Goal: Task Accomplishment & Management: Use online tool/utility

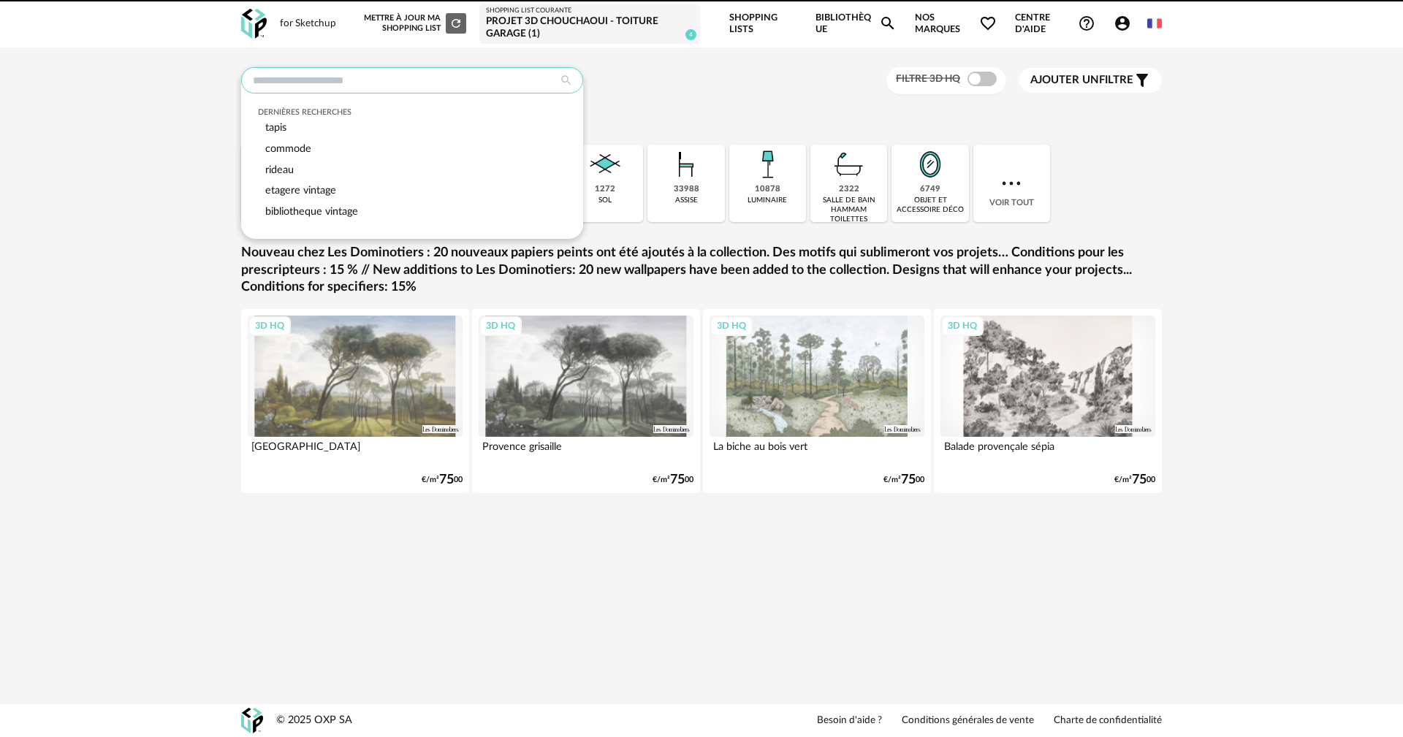
click at [361, 86] on input "text" at bounding box center [412, 80] width 342 height 26
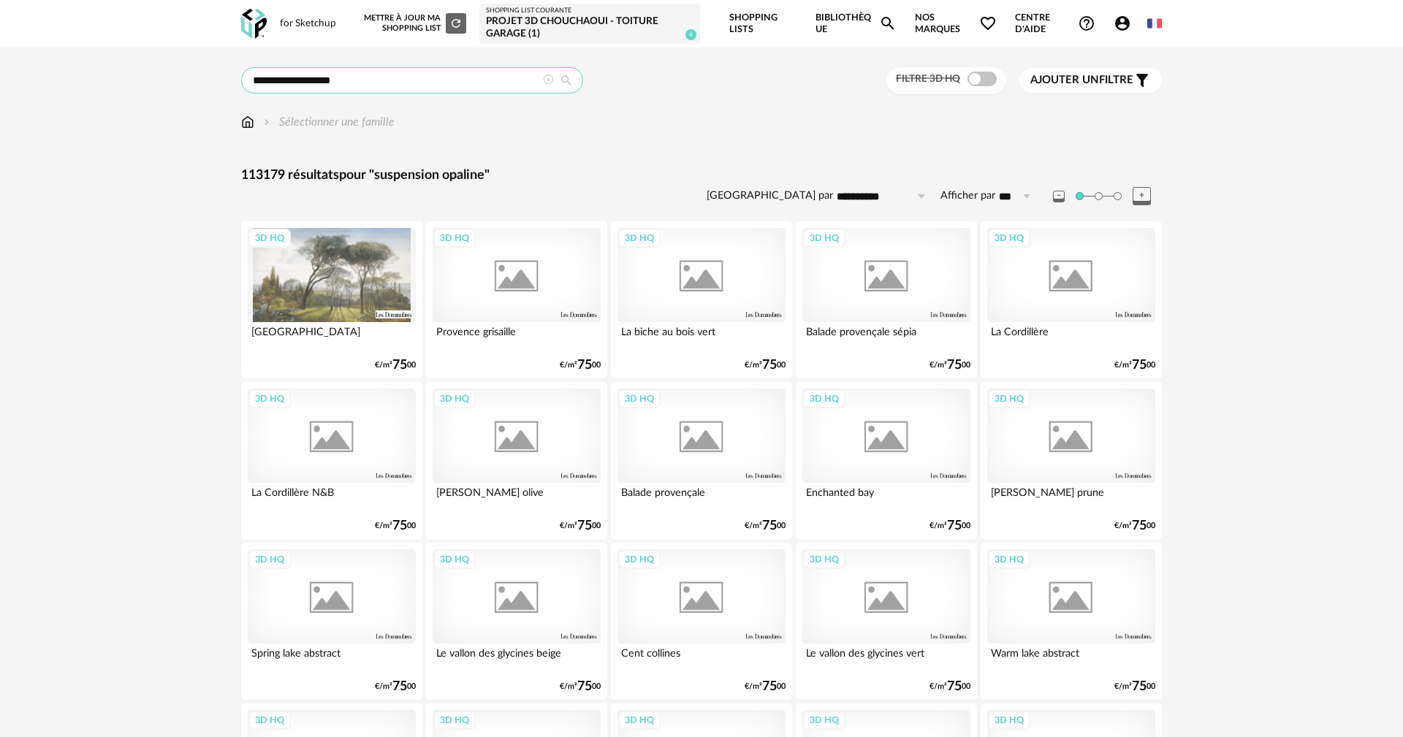
type input "**********"
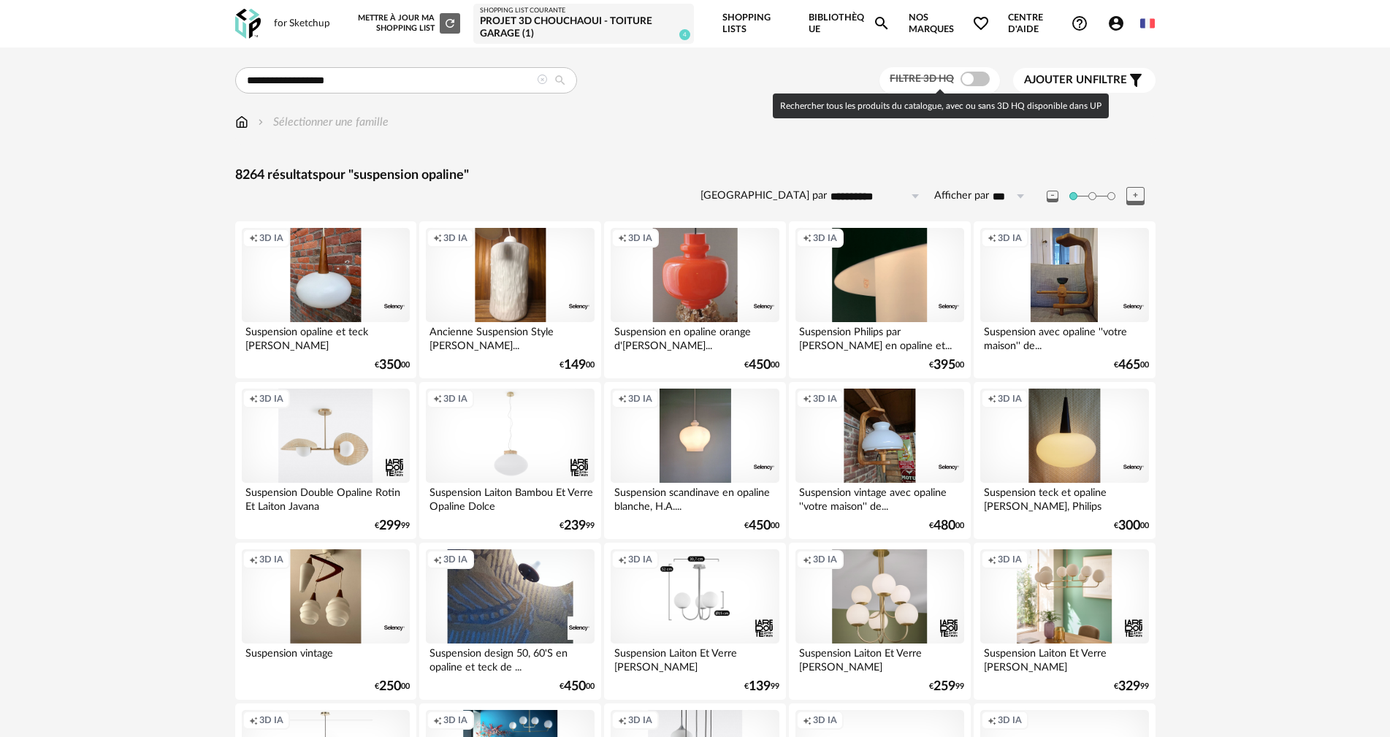
click at [983, 81] on span at bounding box center [975, 79] width 29 height 15
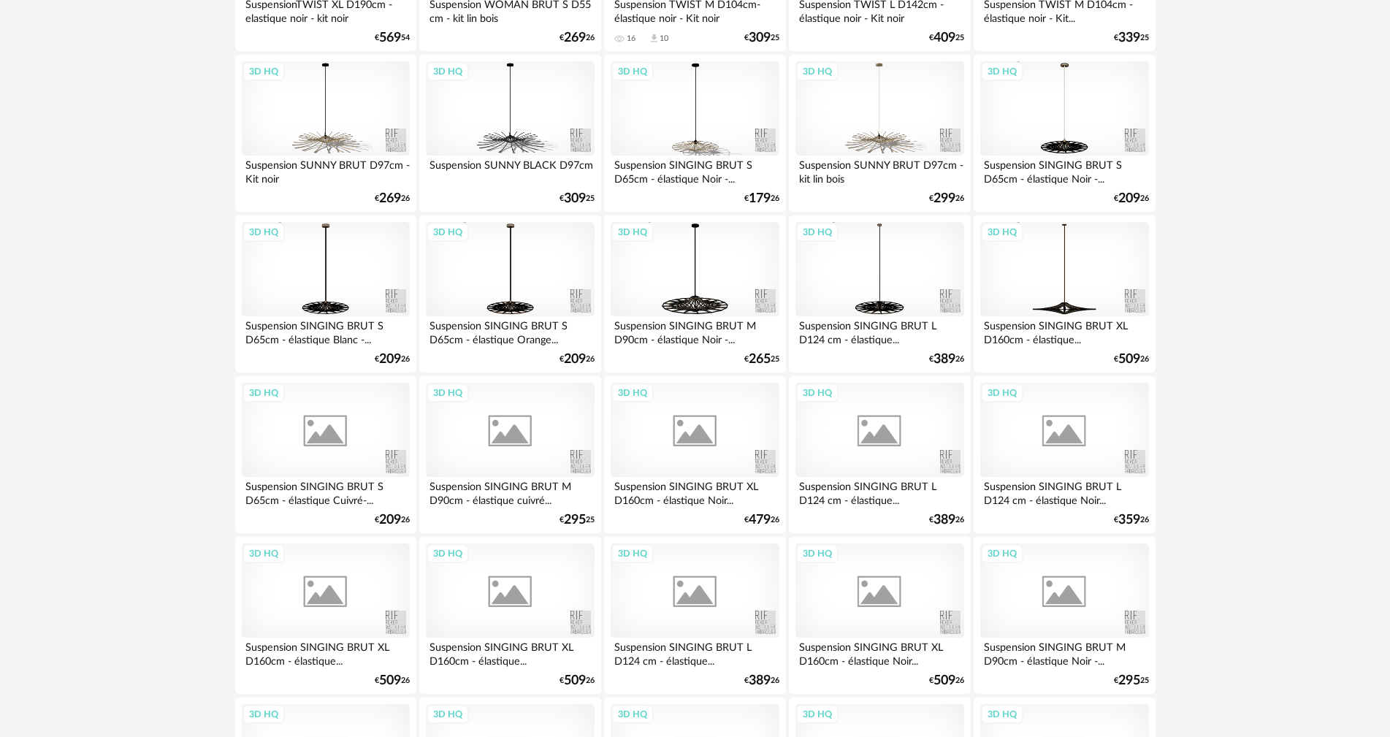
scroll to position [2795, 0]
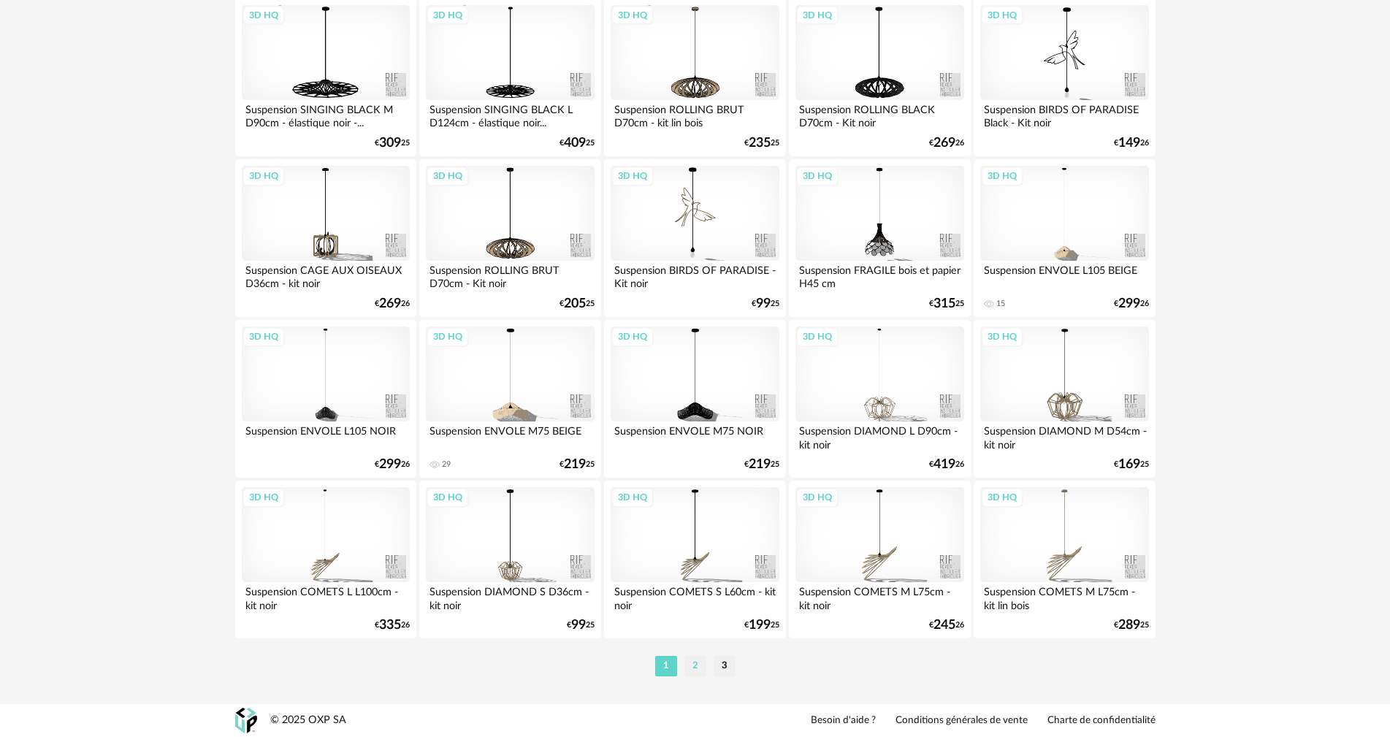
click at [692, 665] on li "2" at bounding box center [695, 666] width 22 height 20
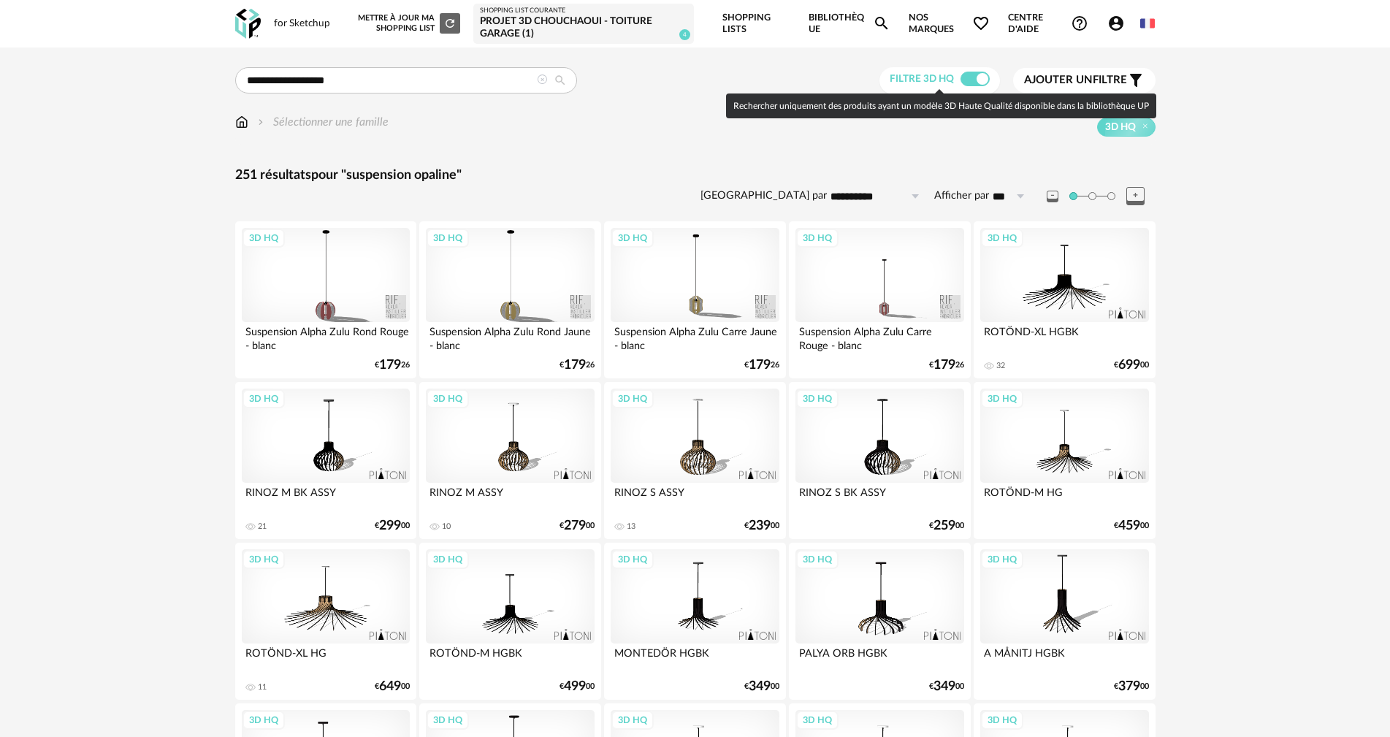
click at [973, 78] on span at bounding box center [975, 79] width 29 height 15
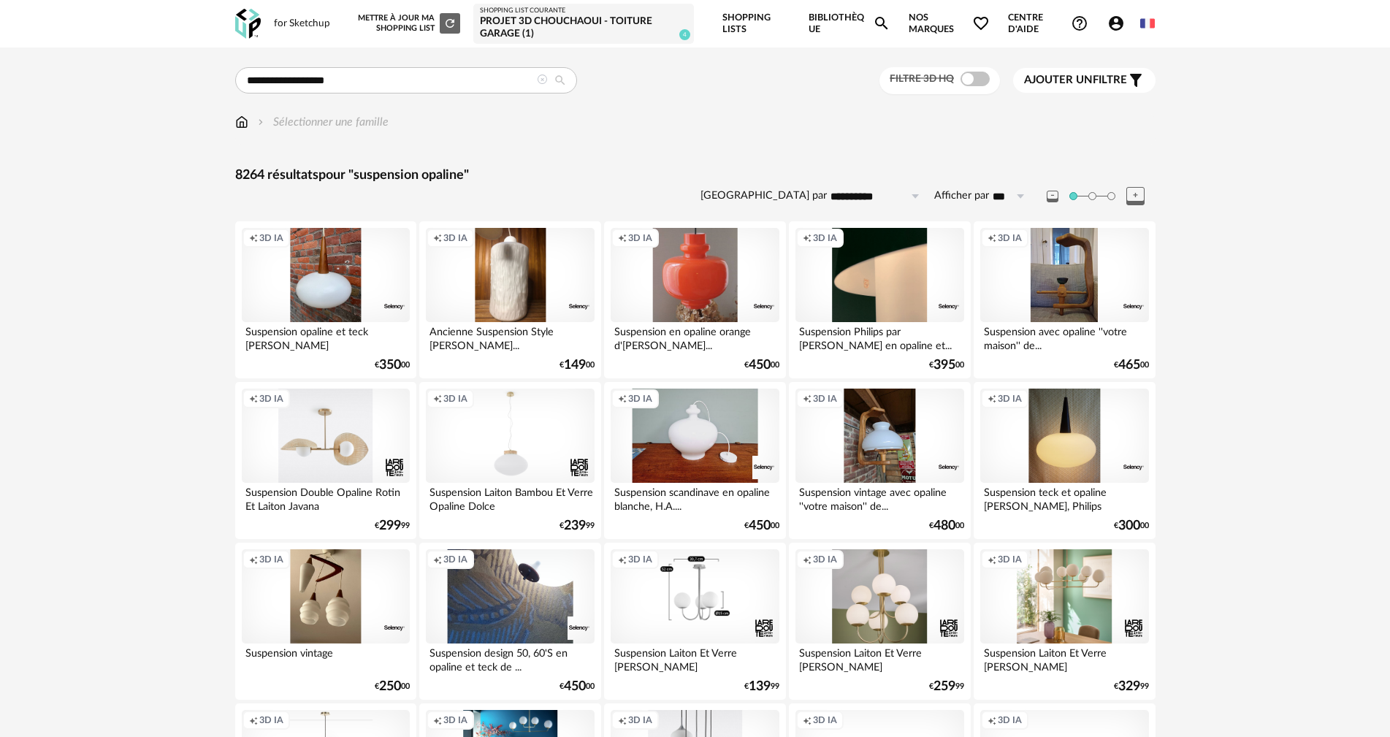
click at [693, 438] on div "Creation icon 3D IA" at bounding box center [695, 436] width 168 height 95
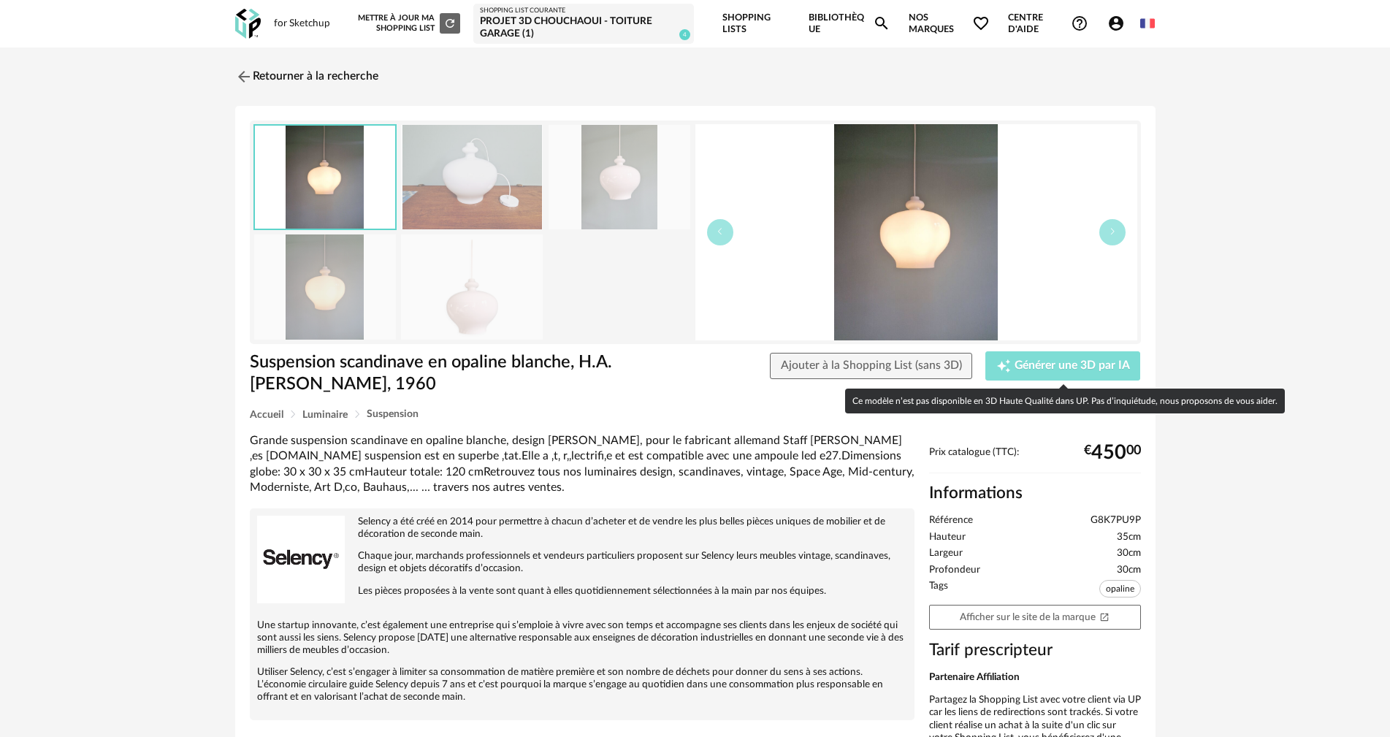
click at [1064, 365] on span "Générer une 3D par IA" at bounding box center [1072, 366] width 115 height 12
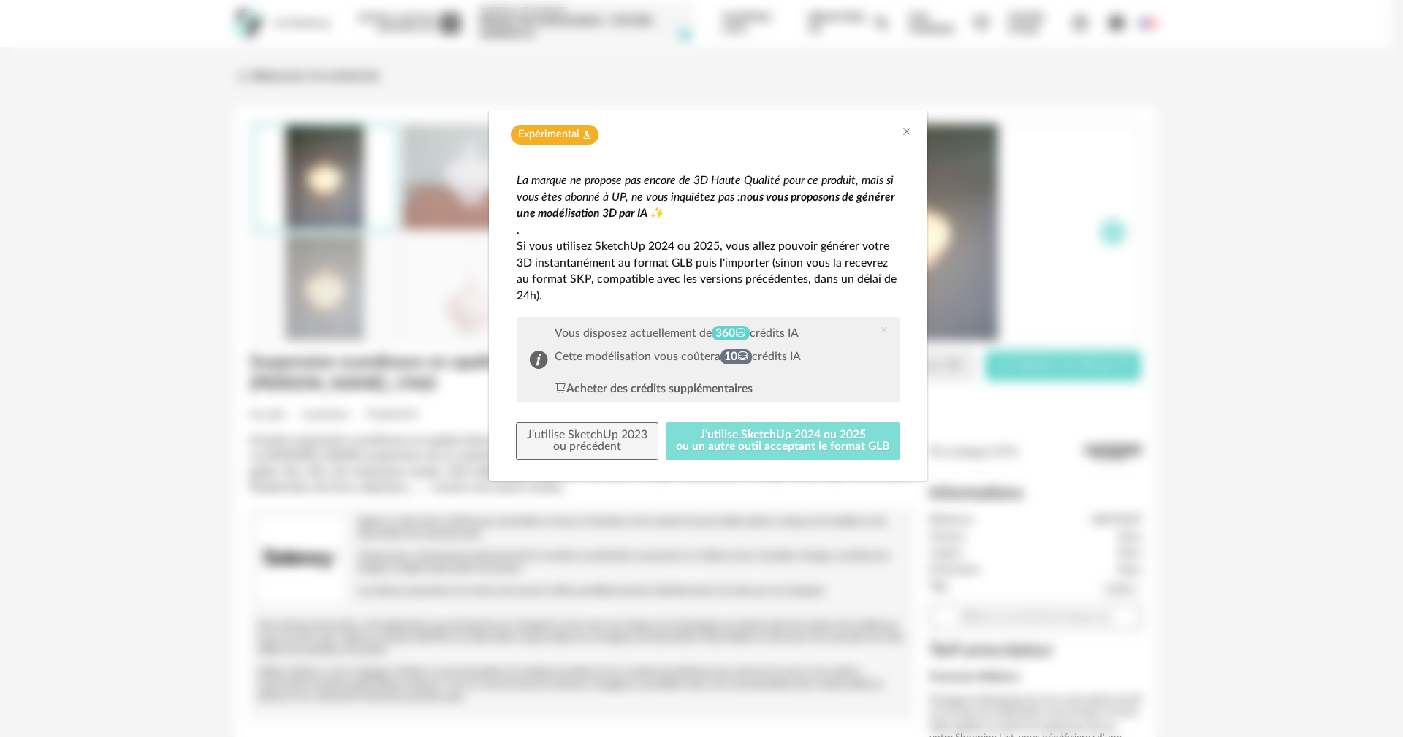
click at [747, 438] on button "J'utilise SketchUp 2024 ou 2025 ou un autre outil acceptant le format GLB" at bounding box center [782, 441] width 235 height 38
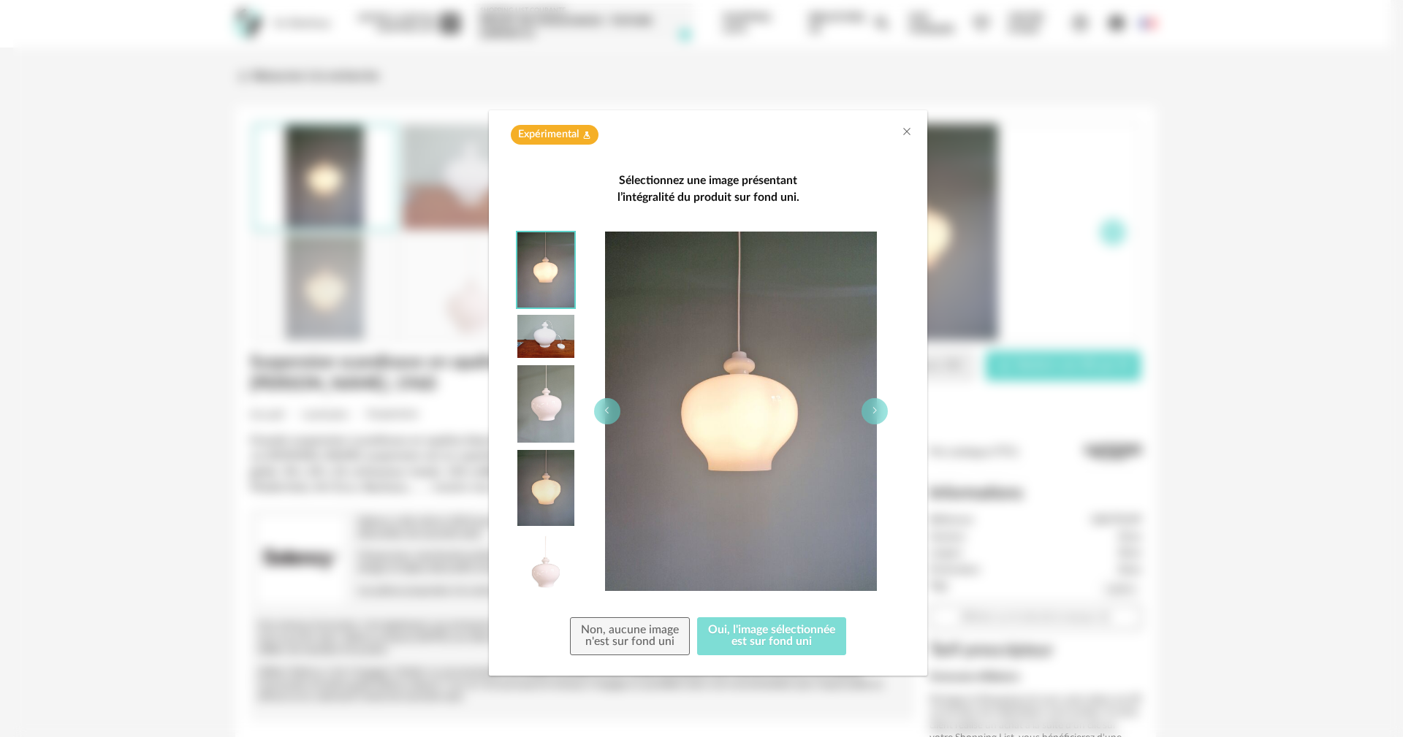
click at [760, 635] on button "Oui, l'image sélectionnée est sur fond uni" at bounding box center [771, 636] width 149 height 38
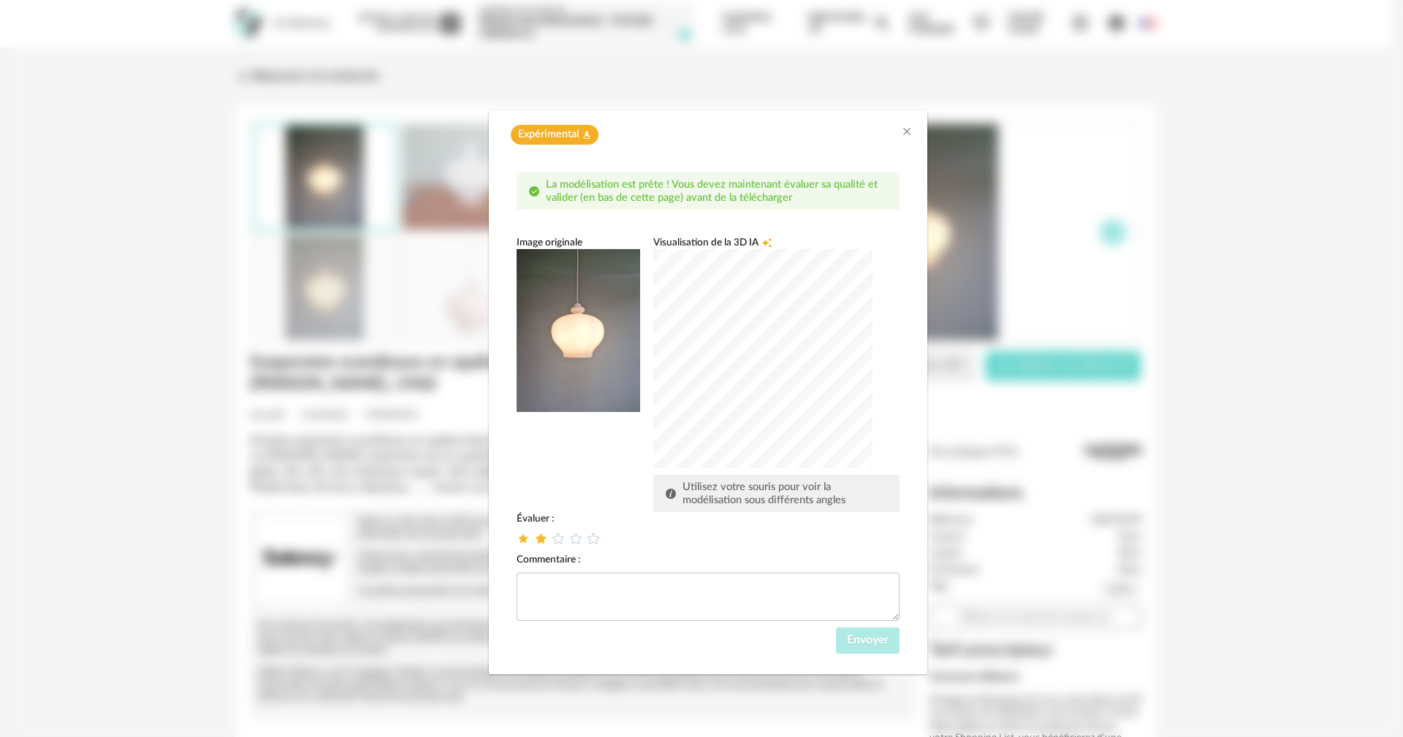
click at [540, 539] on icon "dialog" at bounding box center [540, 538] width 15 height 15
click at [870, 649] on button "Envoyer" at bounding box center [868, 640] width 64 height 26
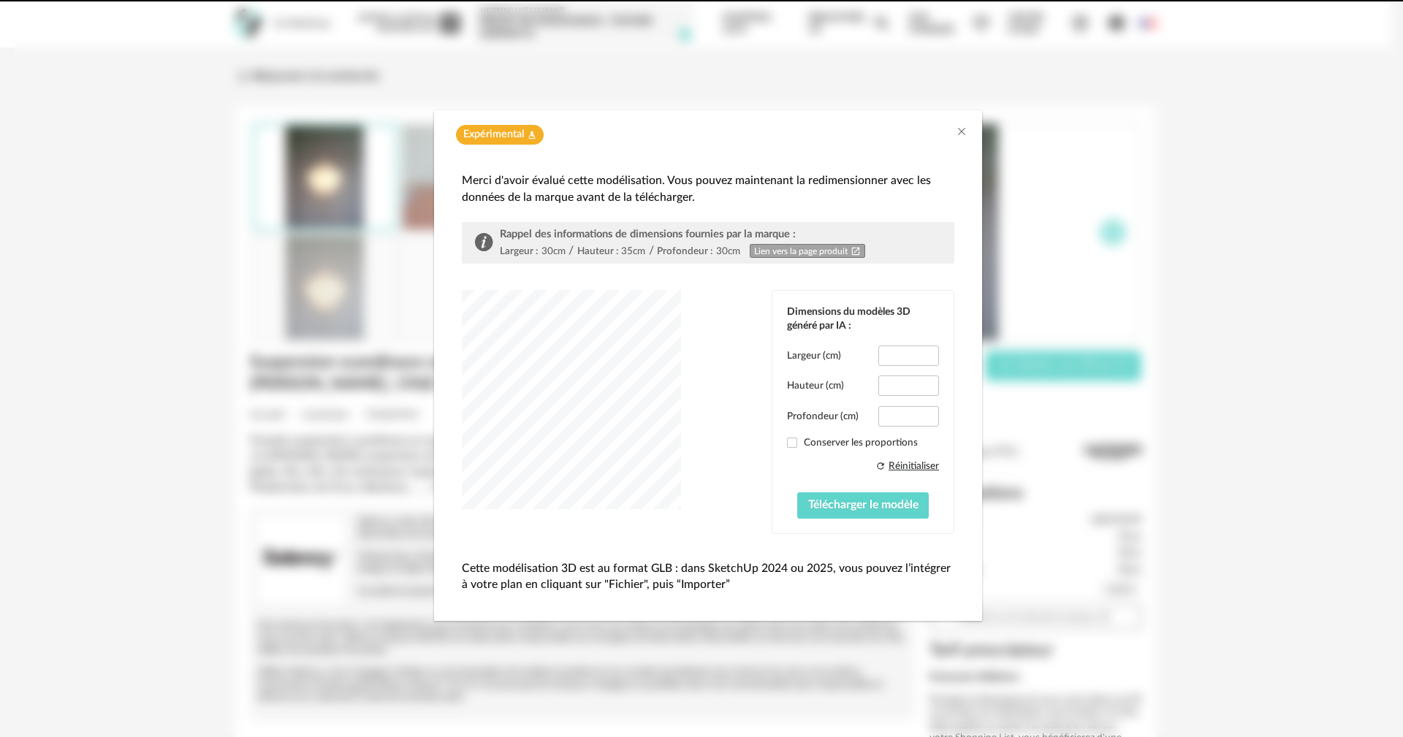
type input "****"
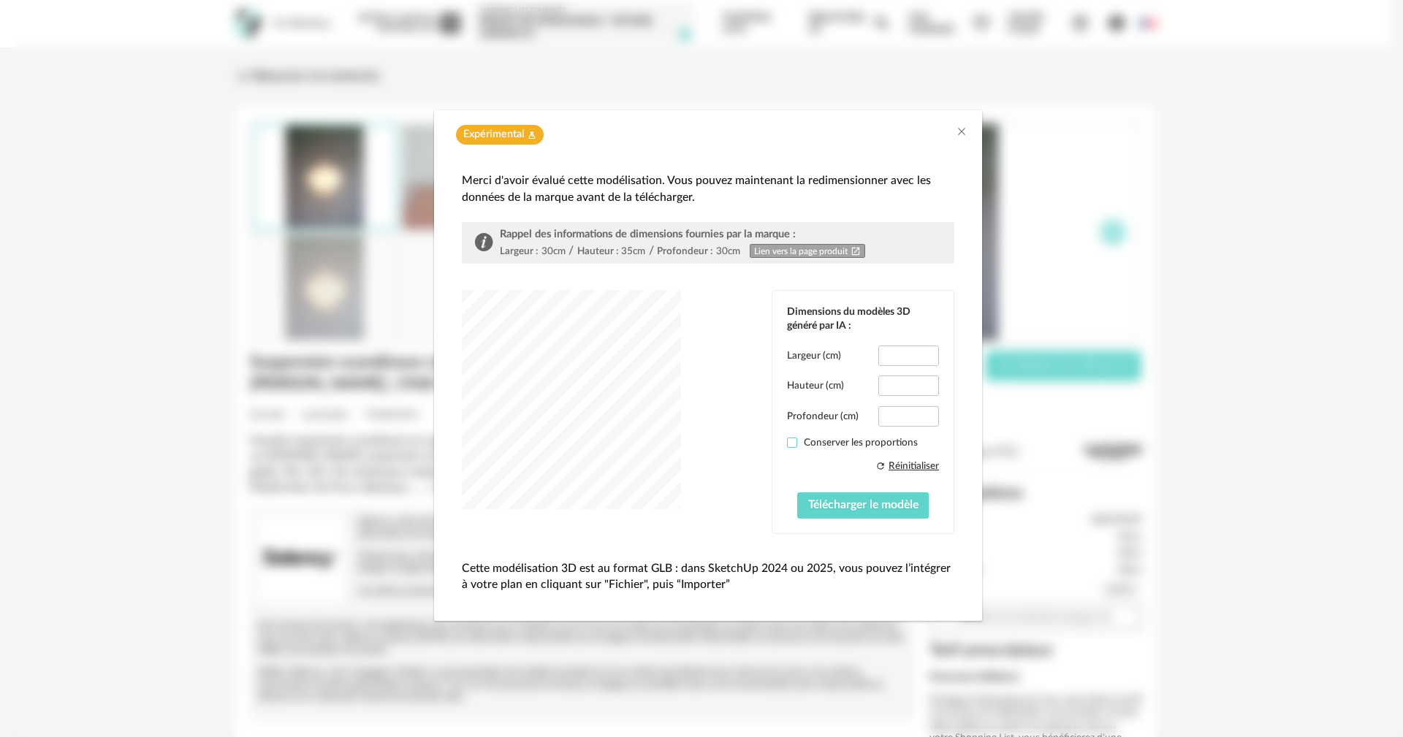
click at [790, 441] on span "dialog" at bounding box center [792, 443] width 10 height 10
type input "****"
click at [865, 503] on span "Télécharger le modèle" at bounding box center [863, 505] width 110 height 12
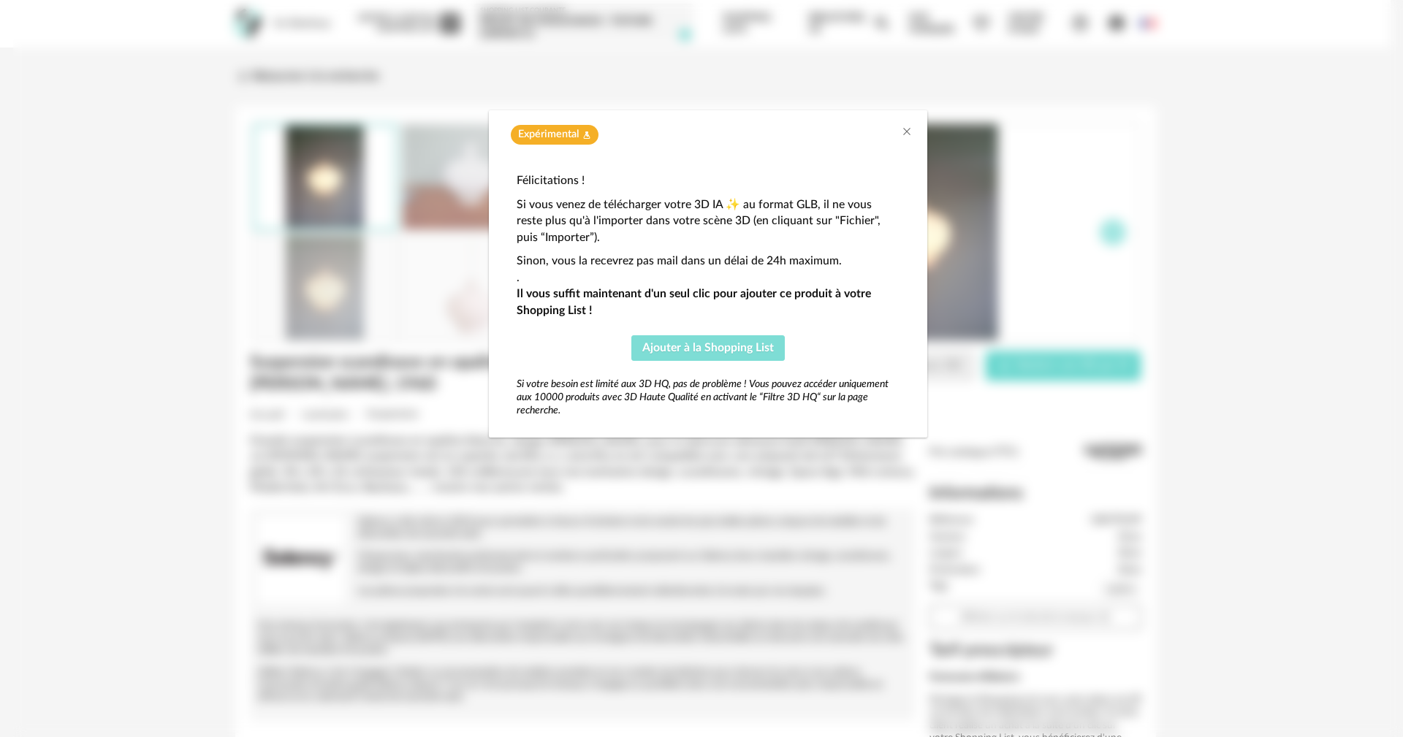
click at [742, 349] on span "Ajouter à la Shopping List" at bounding box center [707, 348] width 131 height 12
click at [907, 131] on icon "Close" at bounding box center [907, 132] width 12 height 12
